Goal: Find contact information

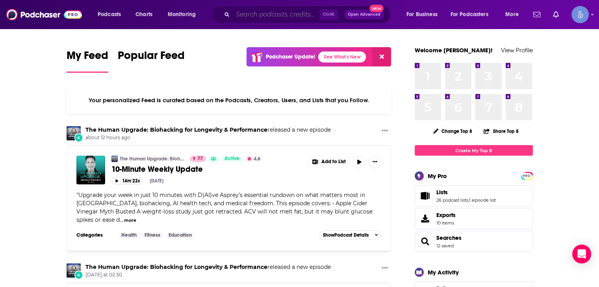
click at [258, 15] on input "Search podcasts, credits, & more..." at bounding box center [276, 14] width 87 height 13
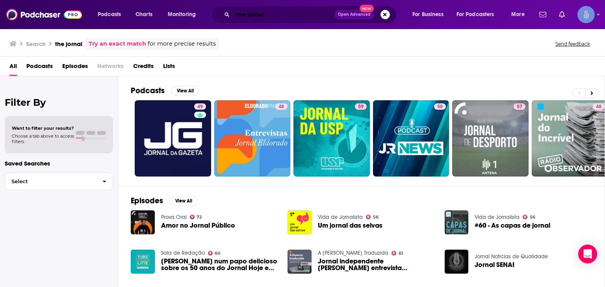
click at [250, 13] on input "the jornal" at bounding box center [284, 14] width 102 height 13
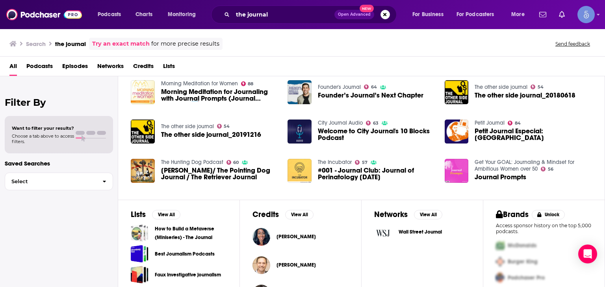
scroll to position [157, 0]
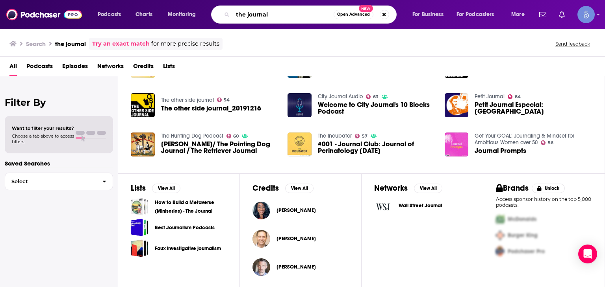
drag, startPoint x: 262, startPoint y: 21, endPoint x: 171, endPoint y: 22, distance: 91.0
click at [171, 22] on div "Podcasts Charts Monitoring the journal Open Advanced New For Business For Podca…" at bounding box center [312, 15] width 440 height 18
paste input "eveling Up with Eric Swee"
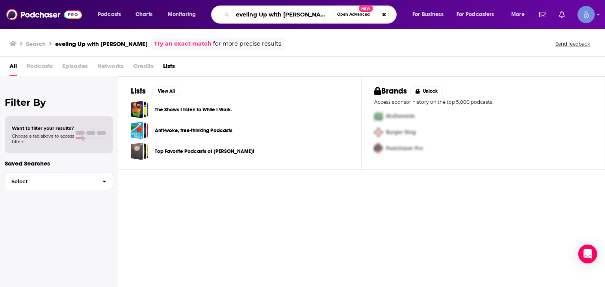
click at [236, 15] on input "eveling Up with Eric Swee" at bounding box center [283, 14] width 101 height 13
click at [311, 13] on input "leveling Up with Eric Swee" at bounding box center [283, 14] width 101 height 13
type input "leveling Up with Eric Siu"
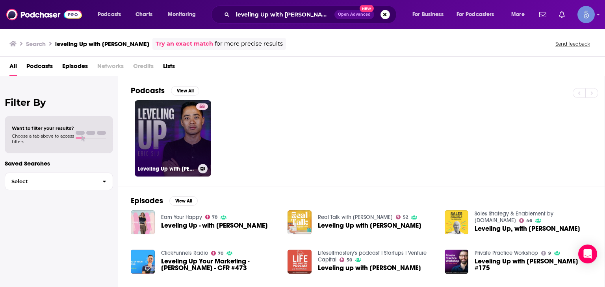
click at [187, 139] on link "58 Leveling Up with Eric Siu" at bounding box center [173, 138] width 76 height 76
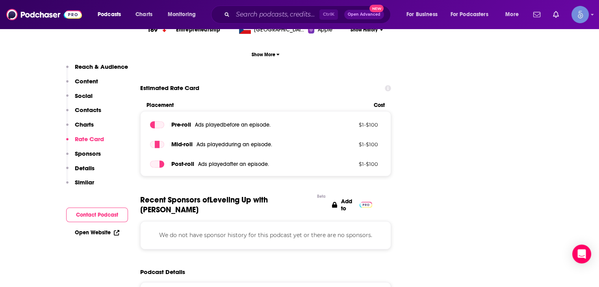
scroll to position [866, 0]
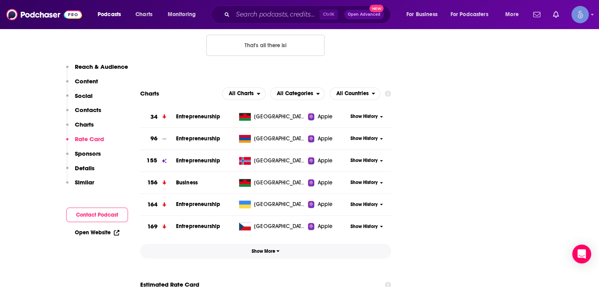
click at [261, 249] on span "Show More" at bounding box center [266, 252] width 28 height 6
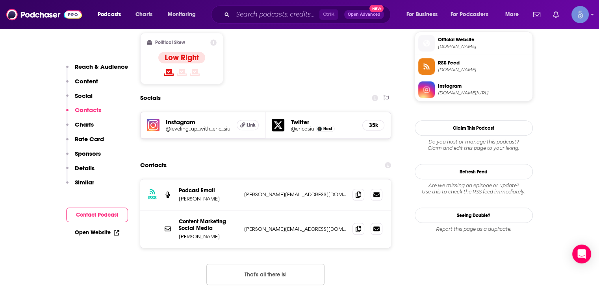
scroll to position [669, 0]
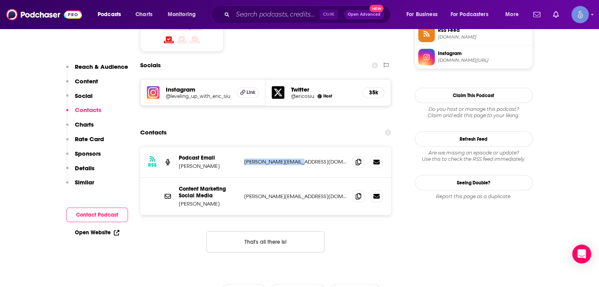
drag, startPoint x: 298, startPoint y: 130, endPoint x: 245, endPoint y: 124, distance: 53.1
click at [245, 147] on div "RSS Podcast Email Eric Siu eric@singlegrain.com eric@singlegrain.com" at bounding box center [265, 162] width 251 height 31
copy p "eric@singlegrain.com"
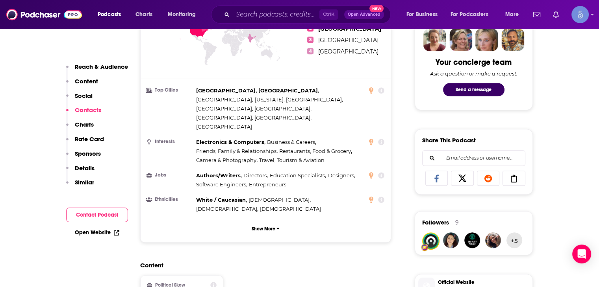
scroll to position [354, 0]
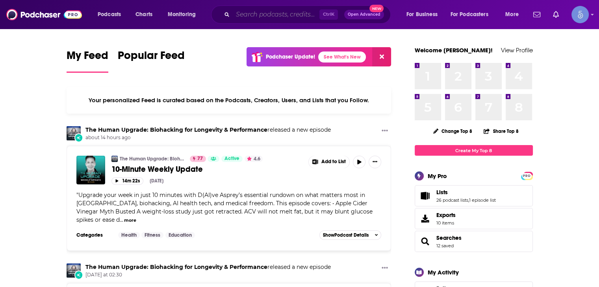
click at [268, 19] on input "Search podcasts, credits, & more..." at bounding box center [276, 14] width 87 height 13
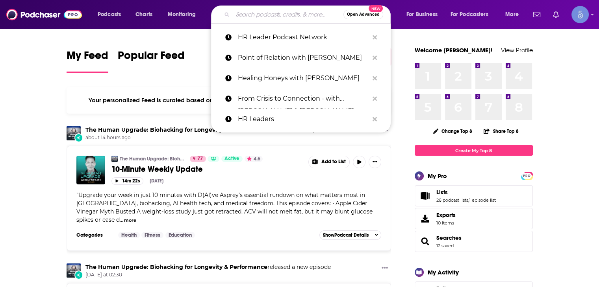
paste input "Treble Health"
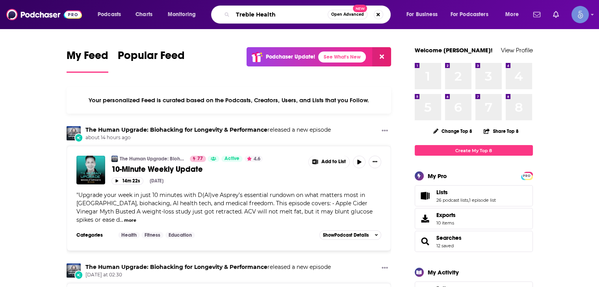
type input "Treble Health"
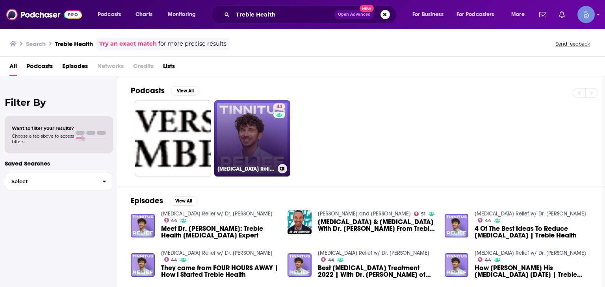
click at [254, 151] on link "44 [MEDICAL_DATA] Relief w/ Dr. [PERSON_NAME]" at bounding box center [252, 138] width 76 height 76
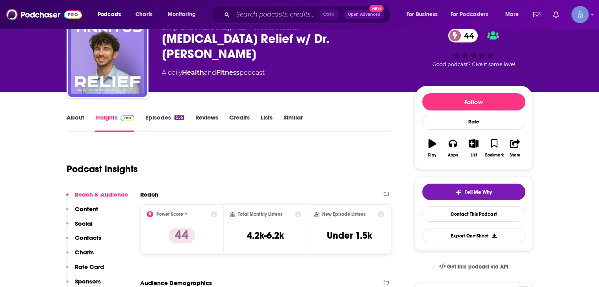
scroll to position [79, 0]
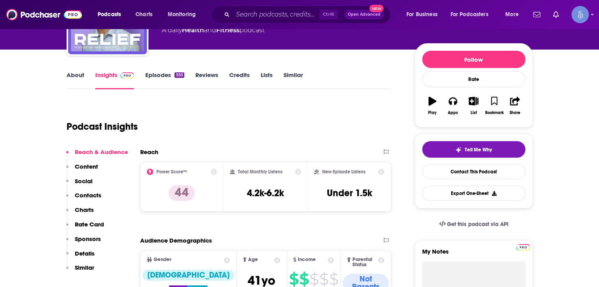
click at [287, 198] on div "Total Monthly Listens 4.2k-6.2k" at bounding box center [265, 187] width 71 height 36
